Goal: Find specific page/section: Find specific page/section

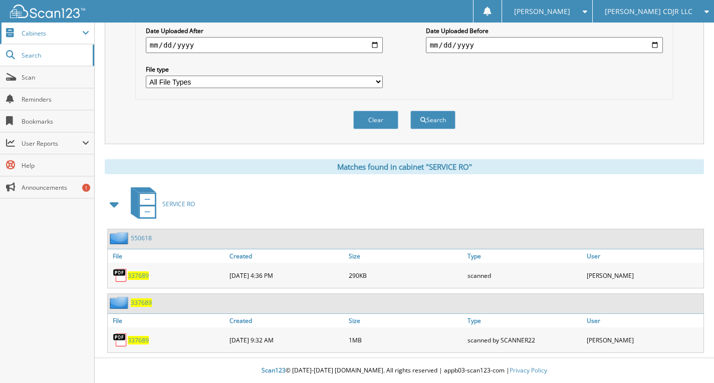
click at [36, 35] on span "Cabinets" at bounding box center [52, 33] width 61 height 9
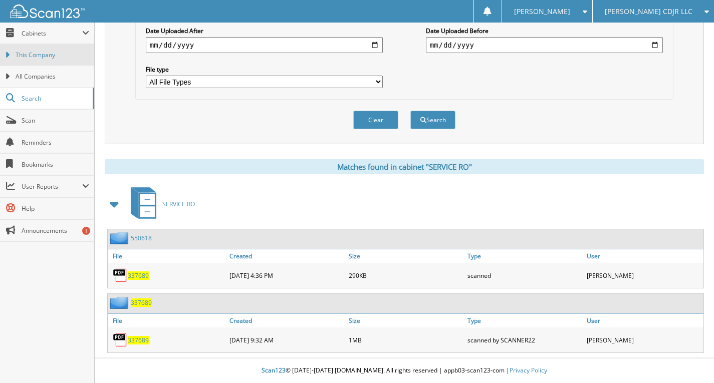
click at [43, 54] on span "This Company" at bounding box center [53, 55] width 74 height 9
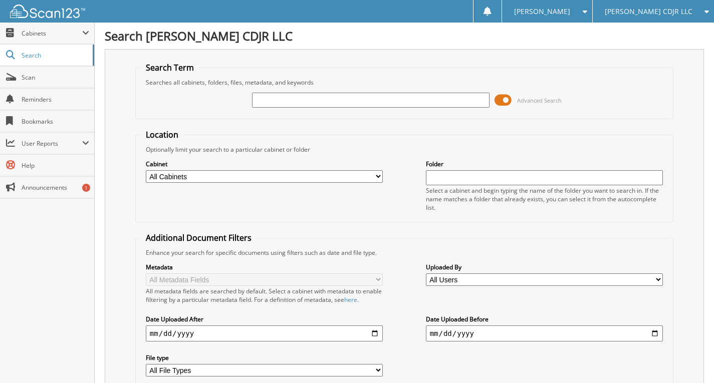
click at [407, 101] on input "text" at bounding box center [370, 100] width 237 height 15
type input "336031"
click at [504, 96] on span at bounding box center [502, 100] width 17 height 15
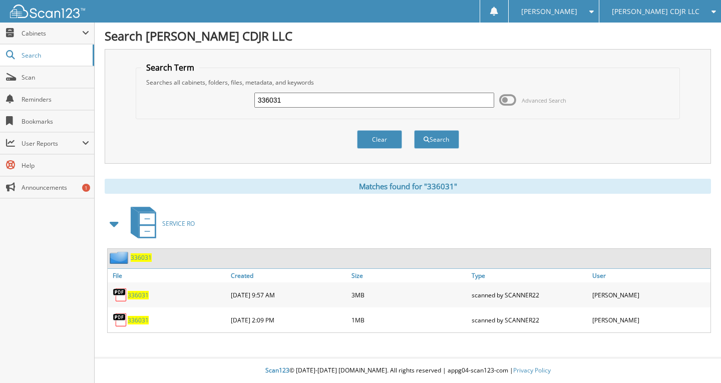
click at [138, 321] on span "336031" at bounding box center [138, 320] width 21 height 9
click at [38, 34] on span "Cabinets" at bounding box center [52, 33] width 61 height 9
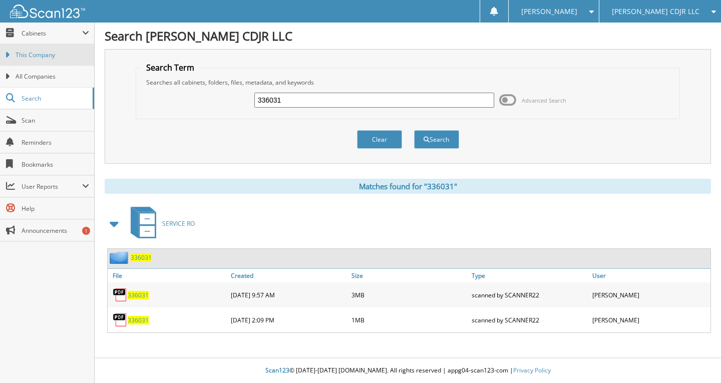
click at [37, 56] on span "This Company" at bounding box center [53, 55] width 74 height 9
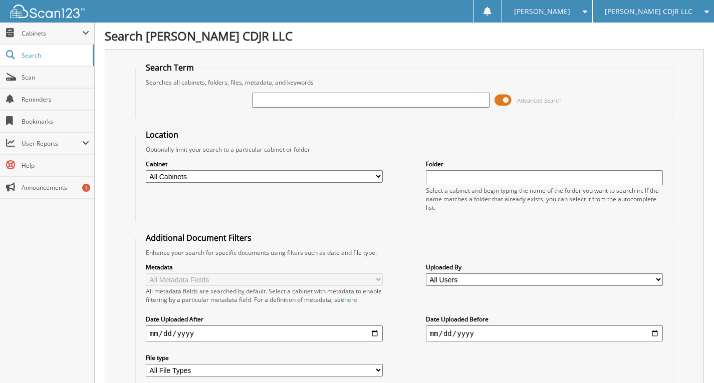
click at [368, 98] on input "text" at bounding box center [370, 100] width 237 height 15
type input "337689"
click at [506, 101] on span at bounding box center [502, 100] width 17 height 15
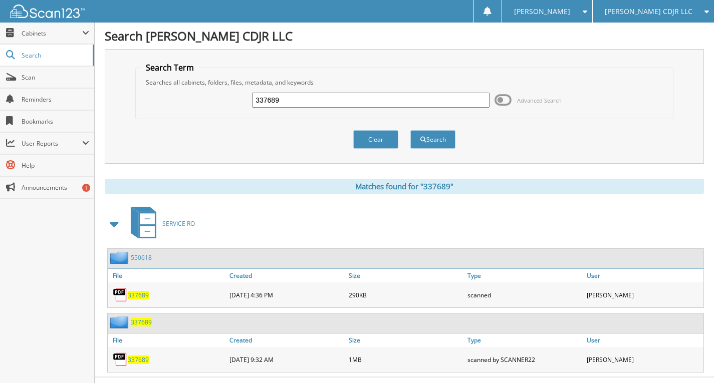
click at [145, 293] on span "337689" at bounding box center [138, 295] width 21 height 9
